Goal: Transaction & Acquisition: Book appointment/travel/reservation

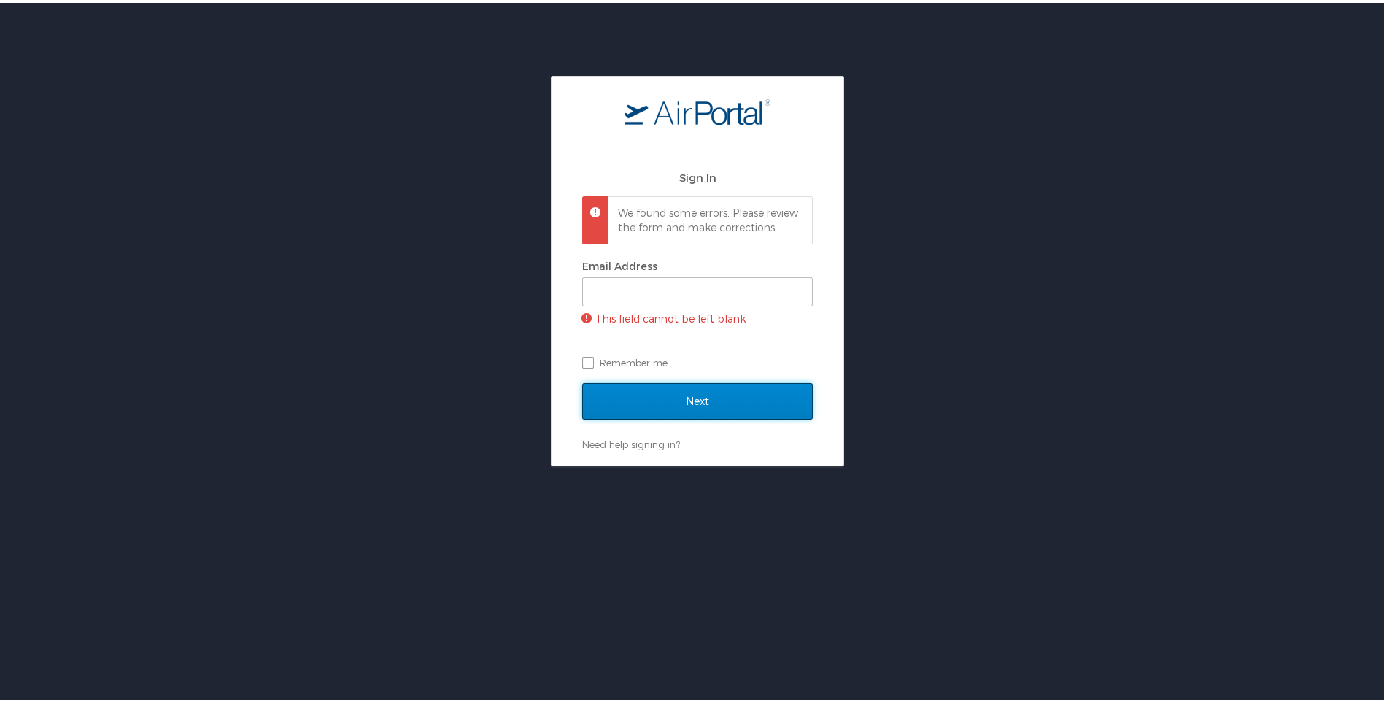
click at [683, 413] on input "Next" at bounding box center [697, 398] width 230 height 36
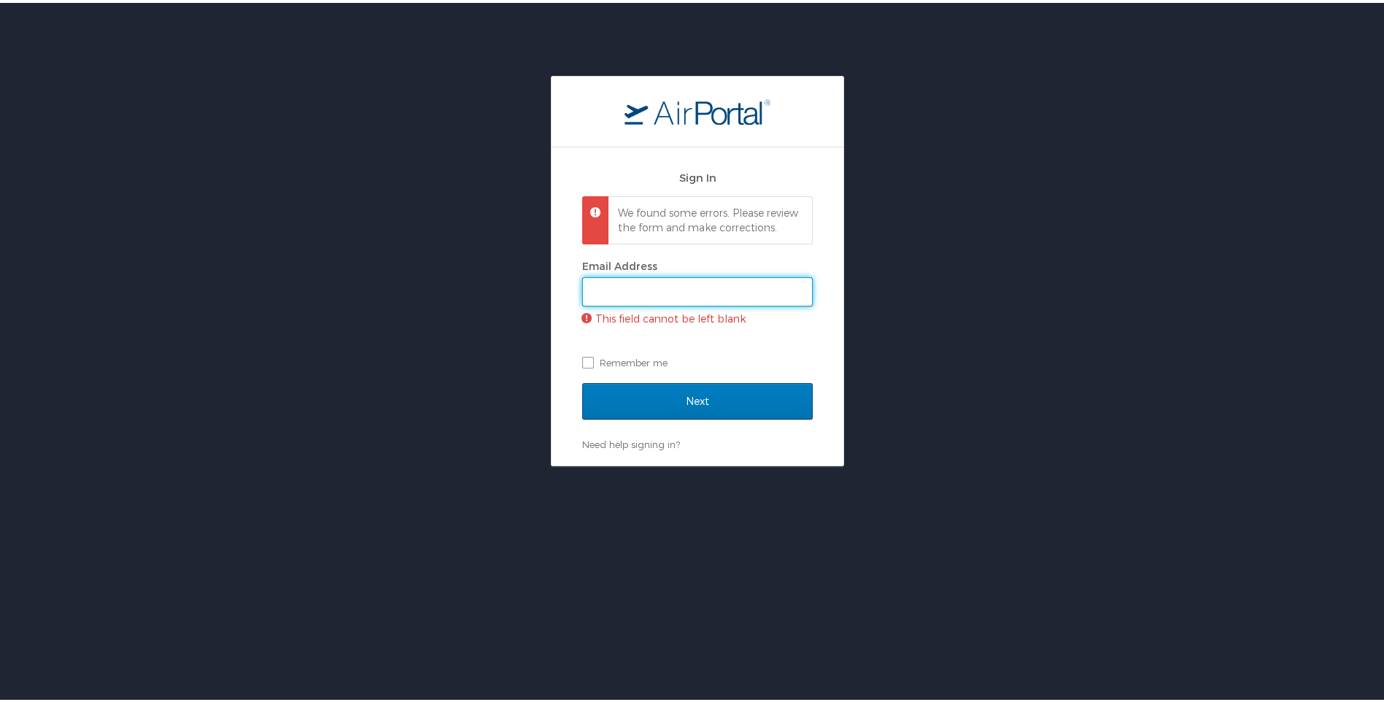
click at [618, 298] on input "Email Address" at bounding box center [697, 289] width 229 height 28
type input "NSwint@qawalangin.com"
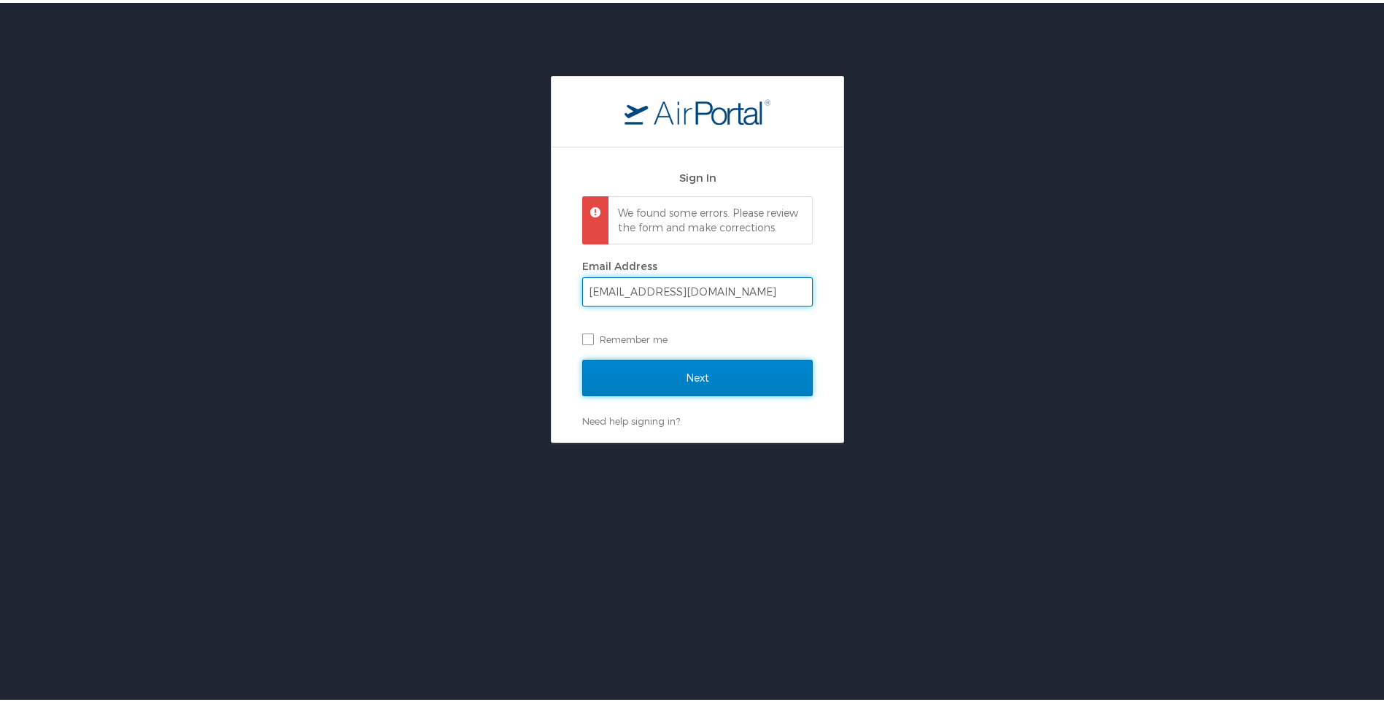
click at [681, 393] on input "Next" at bounding box center [697, 375] width 230 height 36
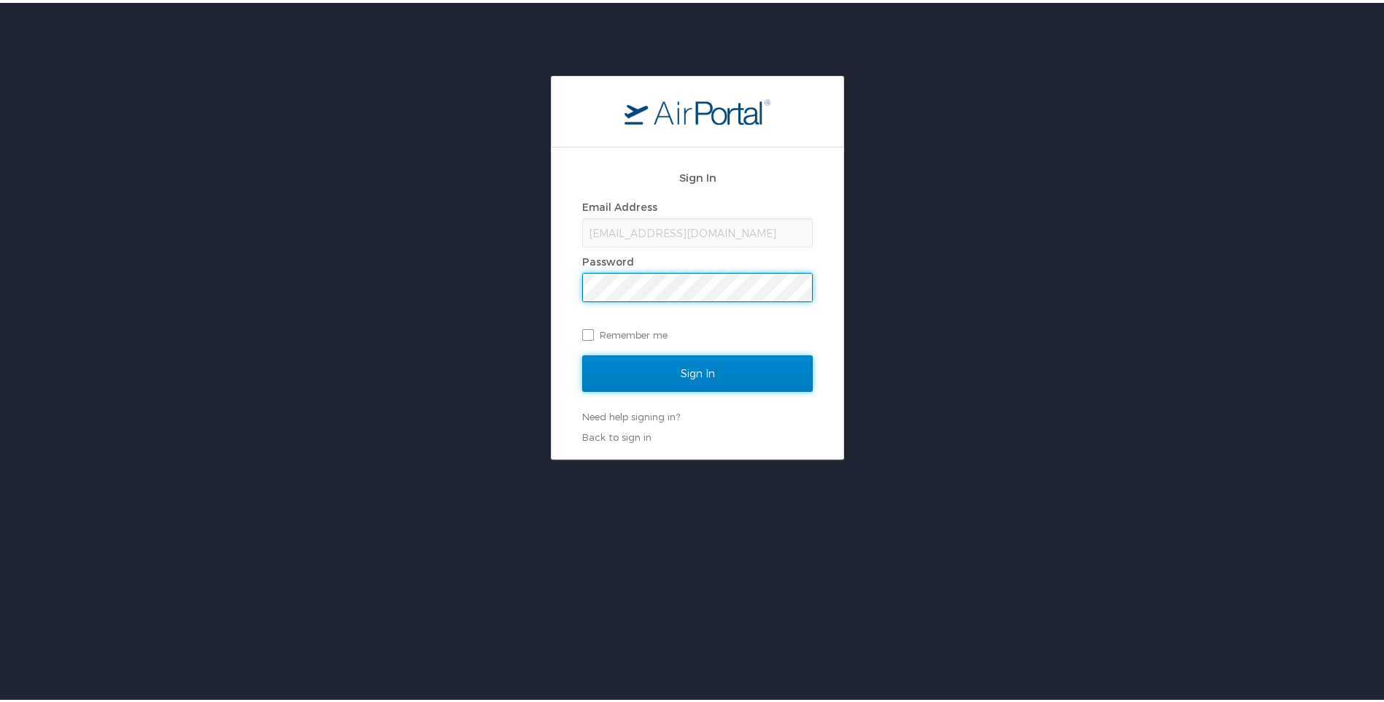
click at [683, 376] on input "Sign In" at bounding box center [697, 370] width 230 height 36
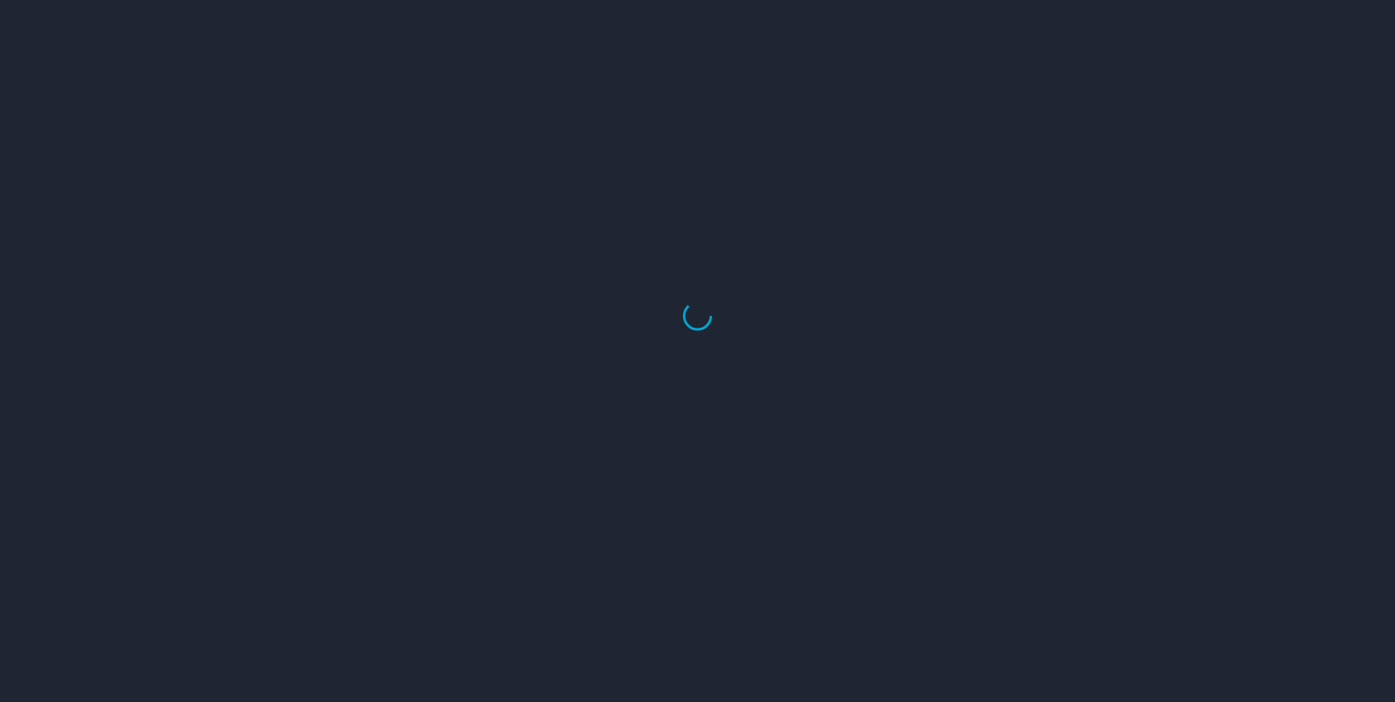
select select "US"
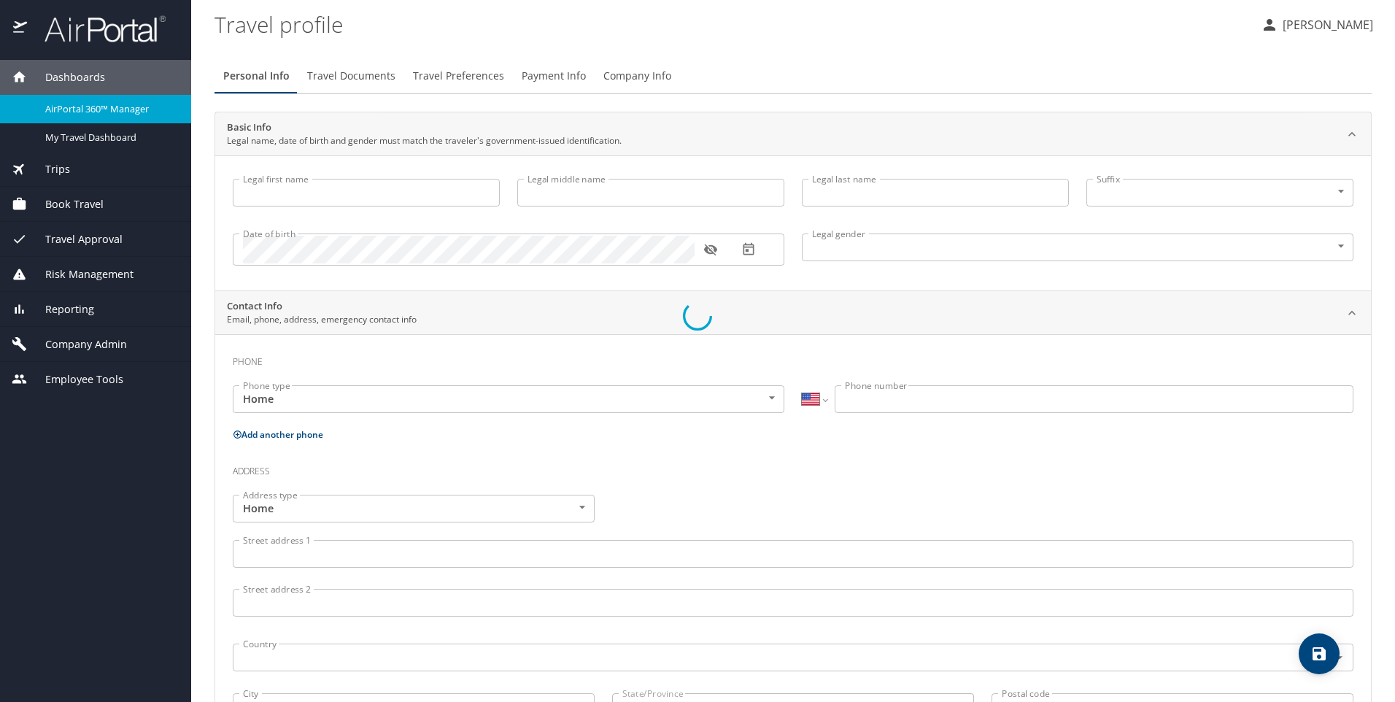
type input "[PERSON_NAME]"
type input "[DEMOGRAPHIC_DATA]"
select select "US"
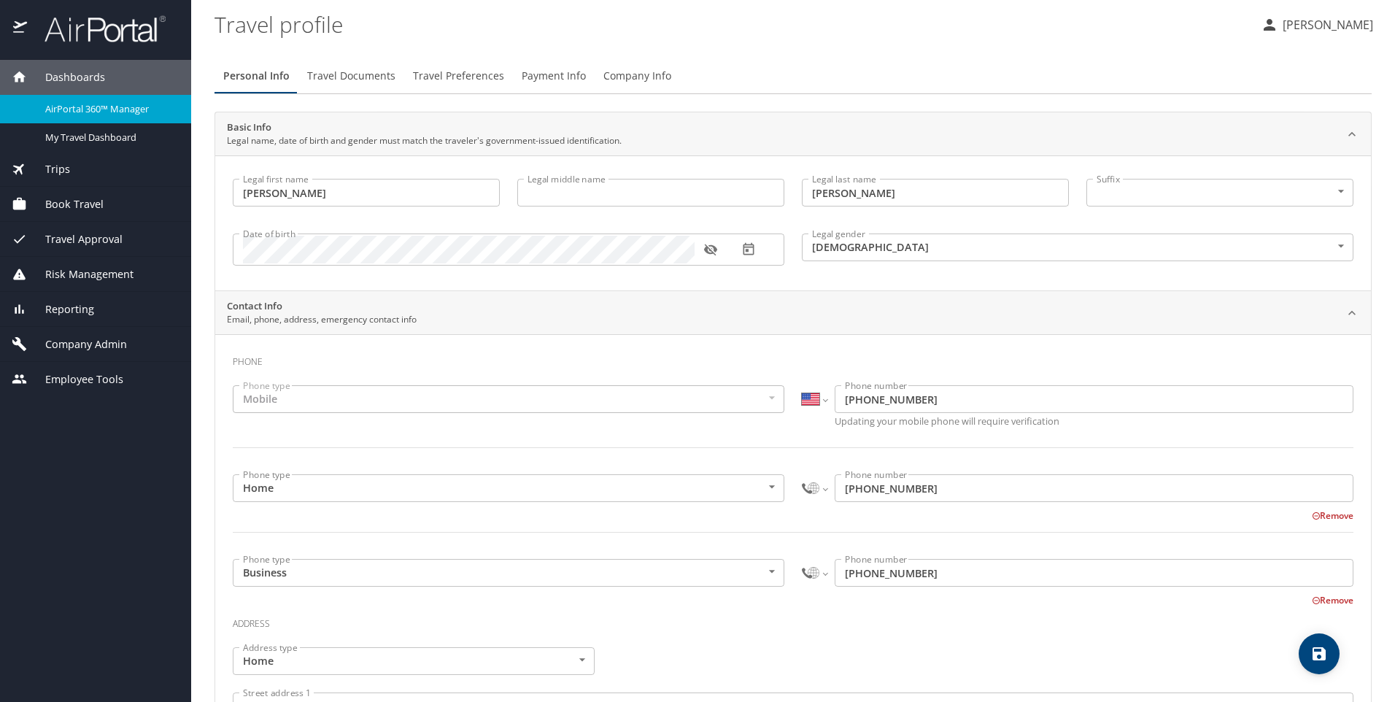
click at [77, 204] on span "Book Travel" at bounding box center [65, 204] width 77 height 16
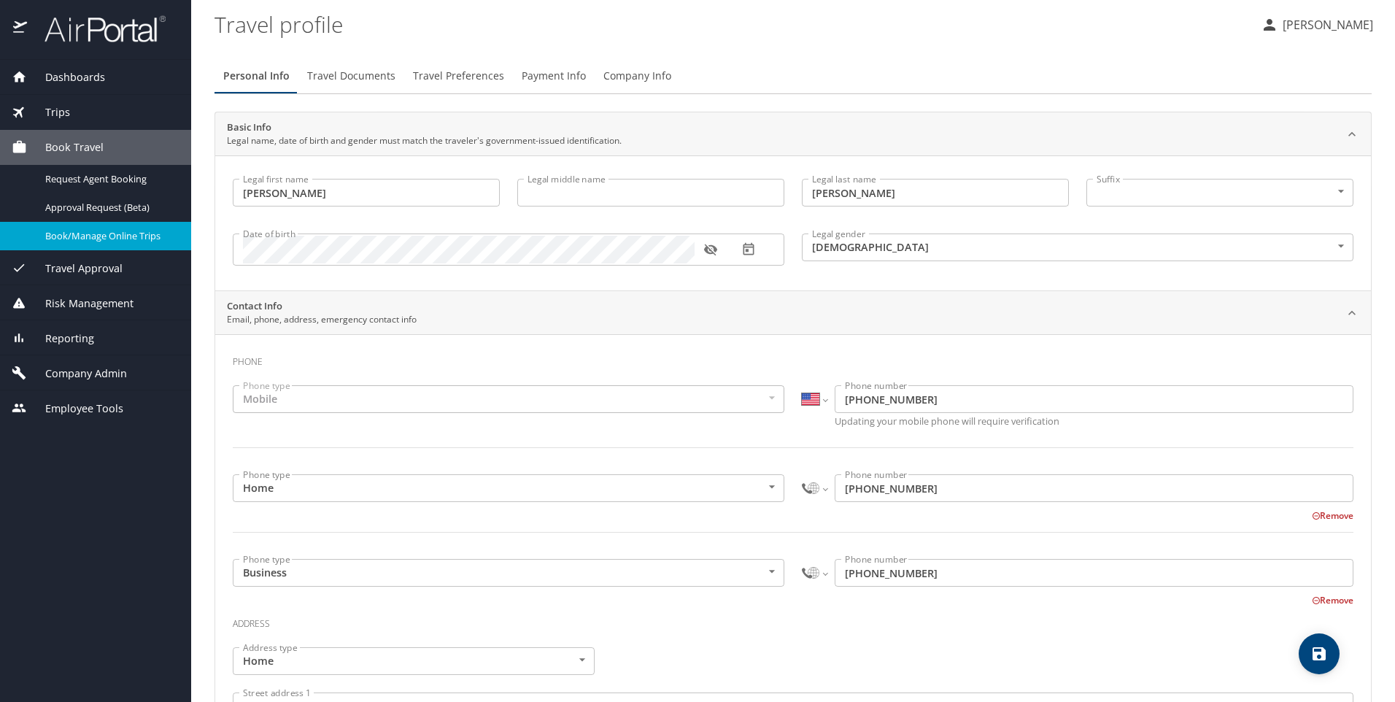
click at [90, 235] on span "Book/Manage Online Trips" at bounding box center [109, 236] width 128 height 14
